Goal: Check status: Check status

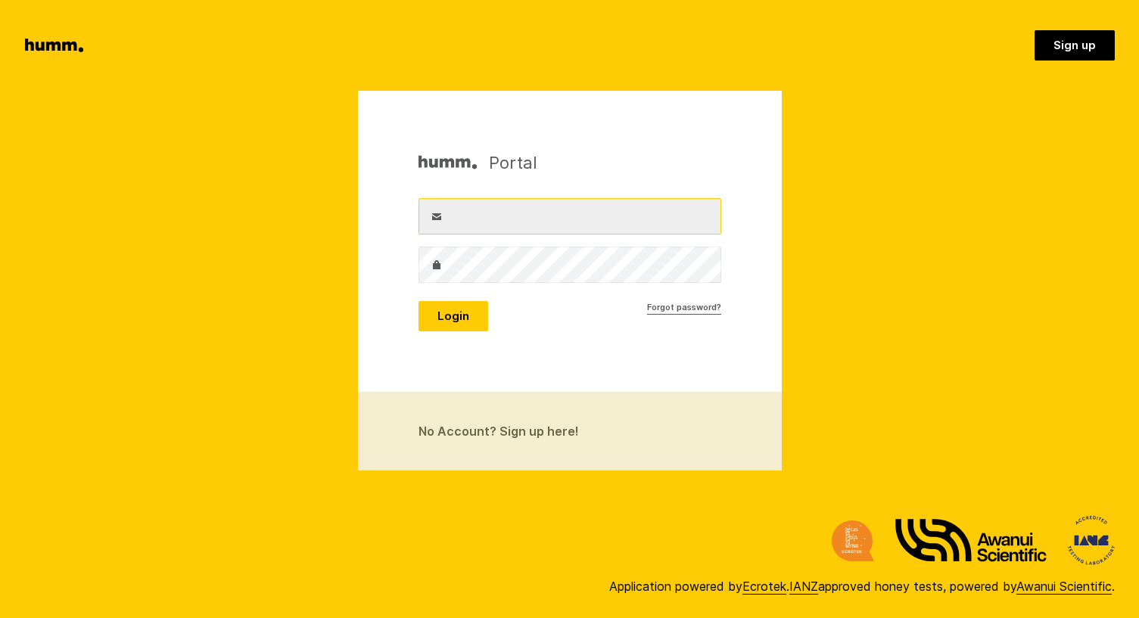
type input "[EMAIL_ADDRESS][DOMAIN_NAME]"
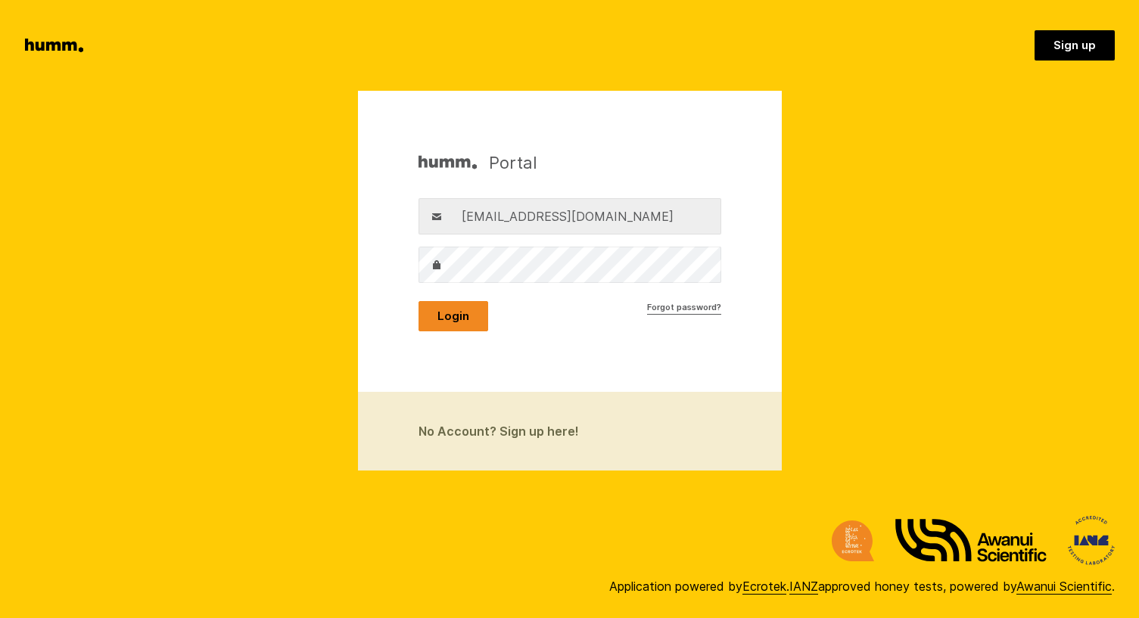
drag, startPoint x: 0, startPoint y: 0, endPoint x: 431, endPoint y: 323, distance: 538.9
click at [431, 323] on button "Login" at bounding box center [453, 316] width 70 height 30
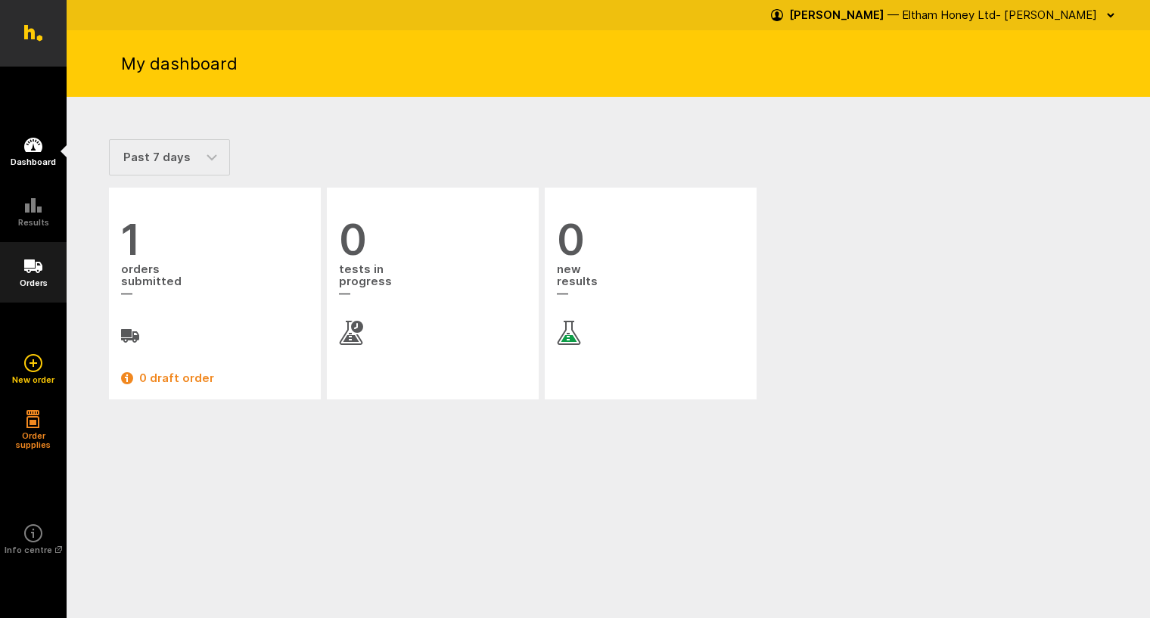
click at [29, 274] on icon at bounding box center [33, 266] width 18 height 18
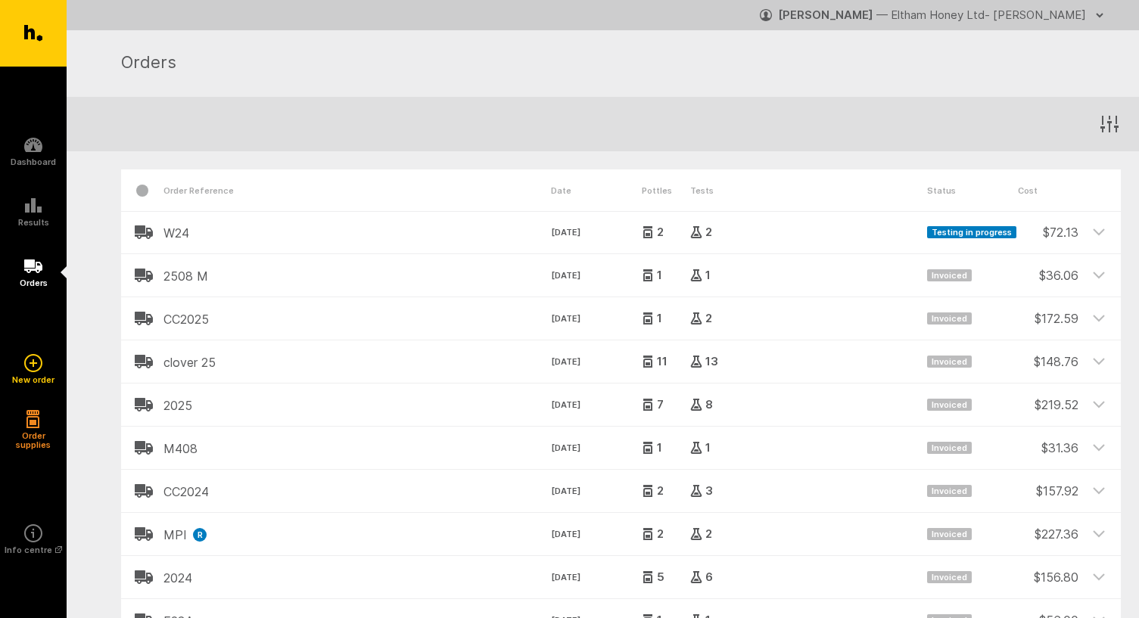
click at [944, 230] on span "Testing in progress" at bounding box center [971, 232] width 89 height 12
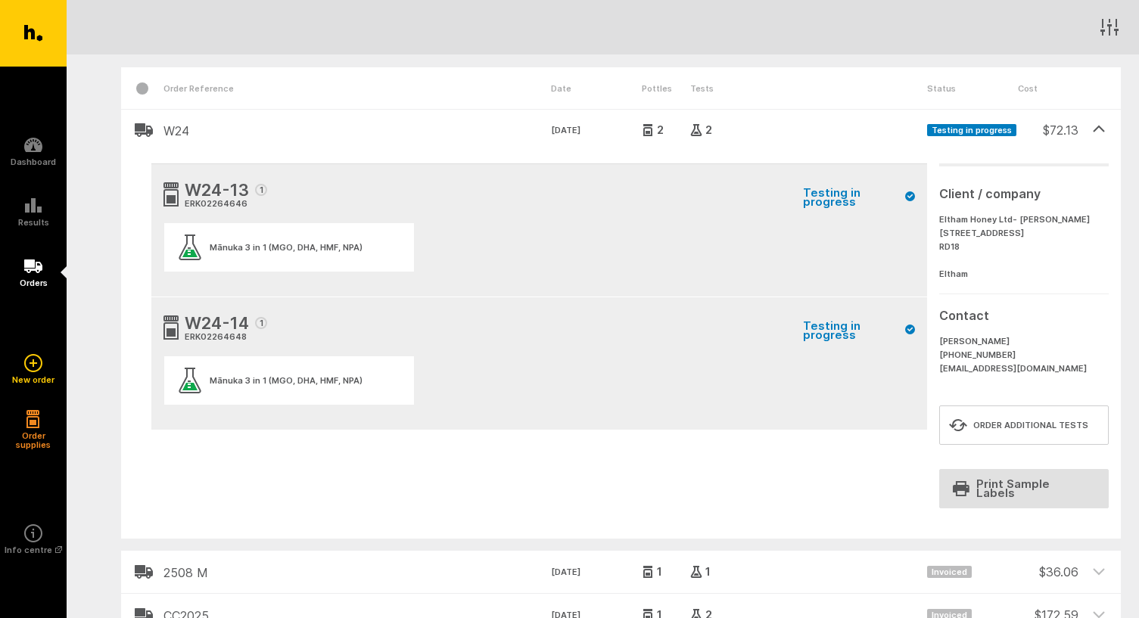
scroll to position [76, 0]
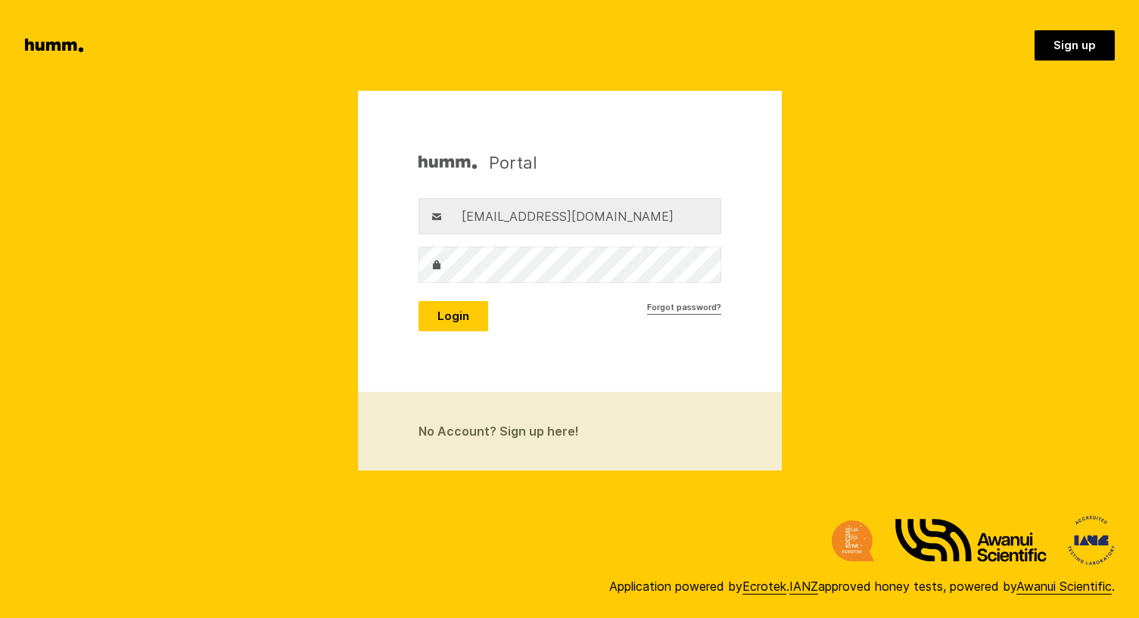
click at [459, 319] on button "Login" at bounding box center [453, 316] width 70 height 30
